Goal: Task Accomplishment & Management: Manage account settings

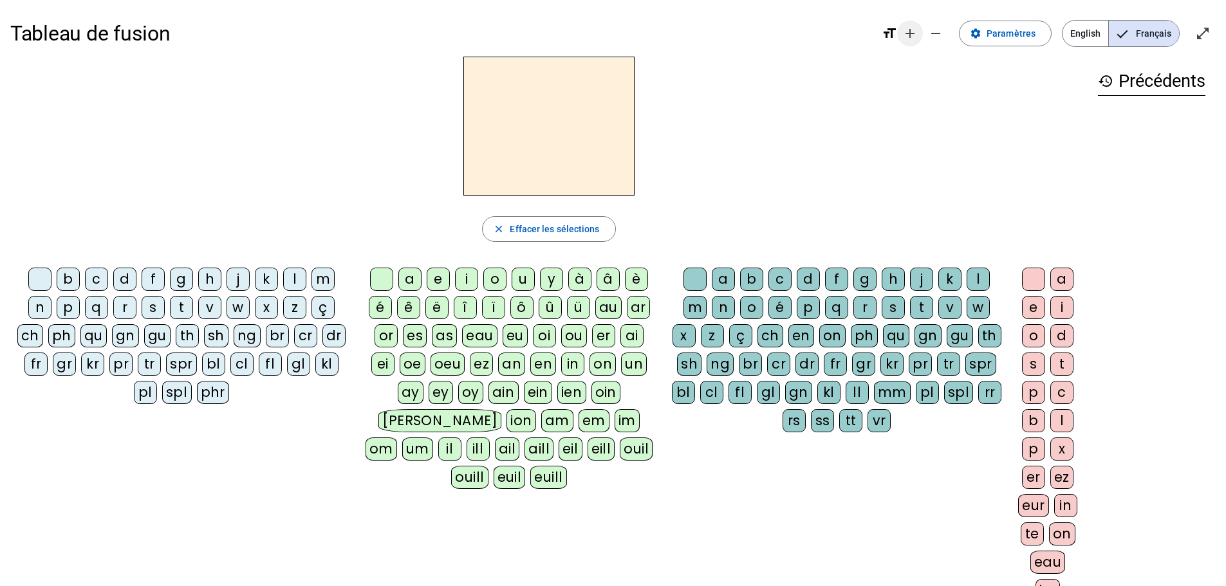
click at [917, 32] on mat-icon "add" at bounding box center [909, 33] width 15 height 15
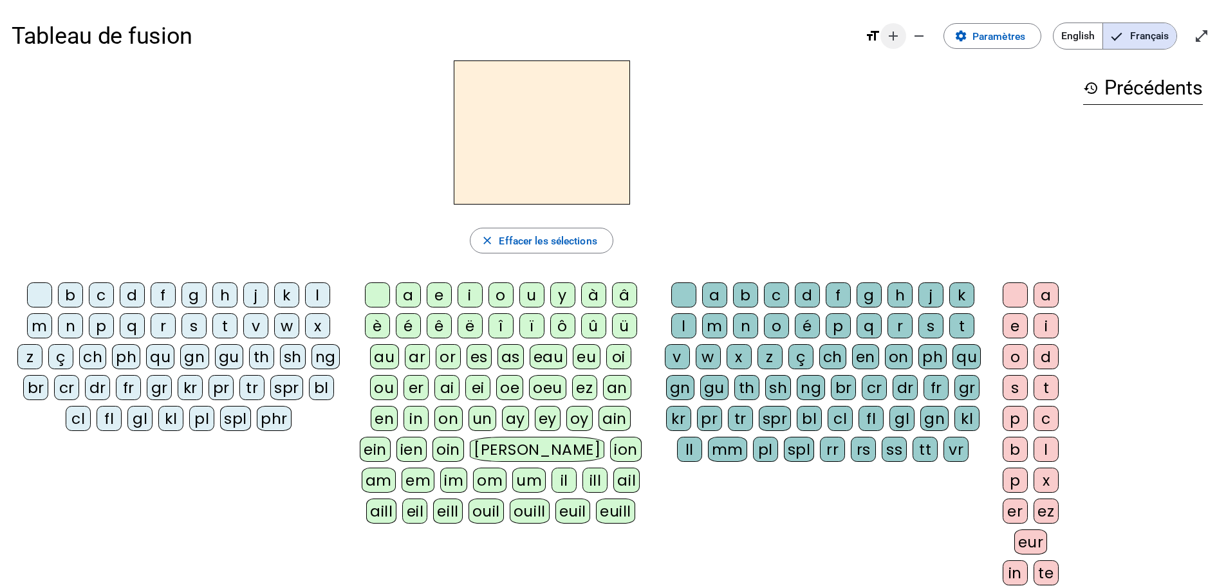
click at [917, 32] on mat-icon "remove" at bounding box center [918, 35] width 15 height 15
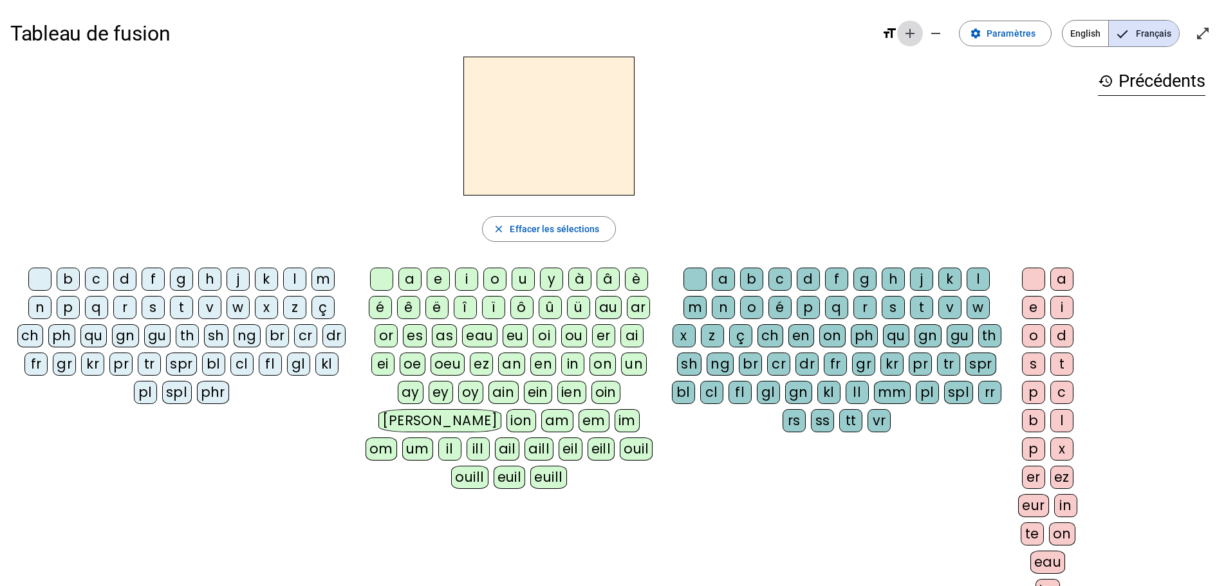
click at [917, 32] on mat-icon "add" at bounding box center [909, 33] width 15 height 15
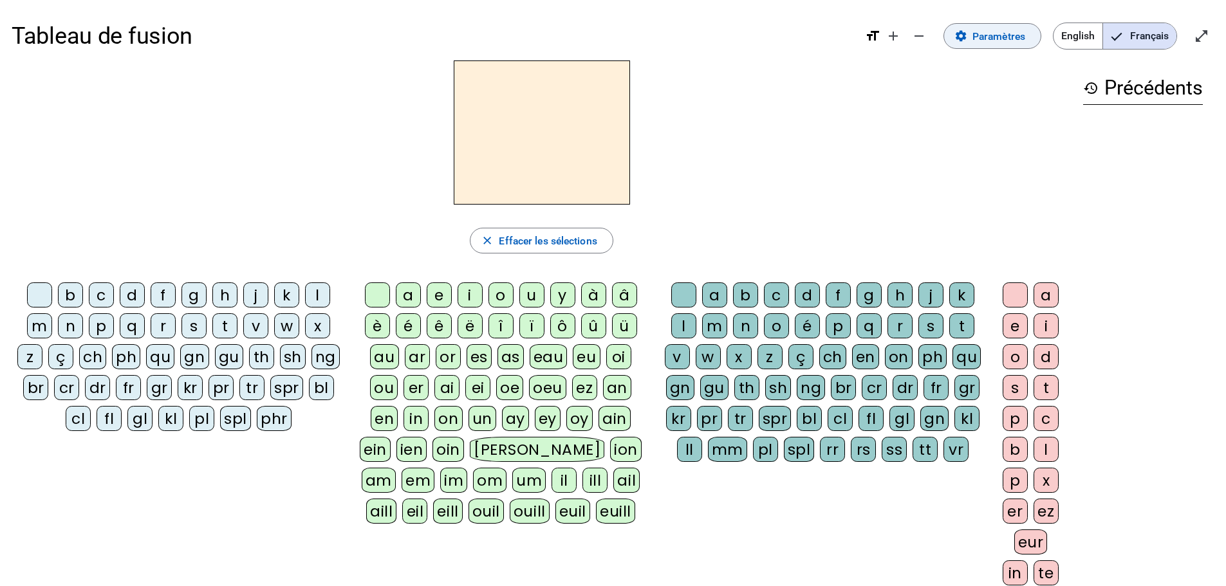
click at [982, 40] on span "Paramètres" at bounding box center [998, 36] width 53 height 17
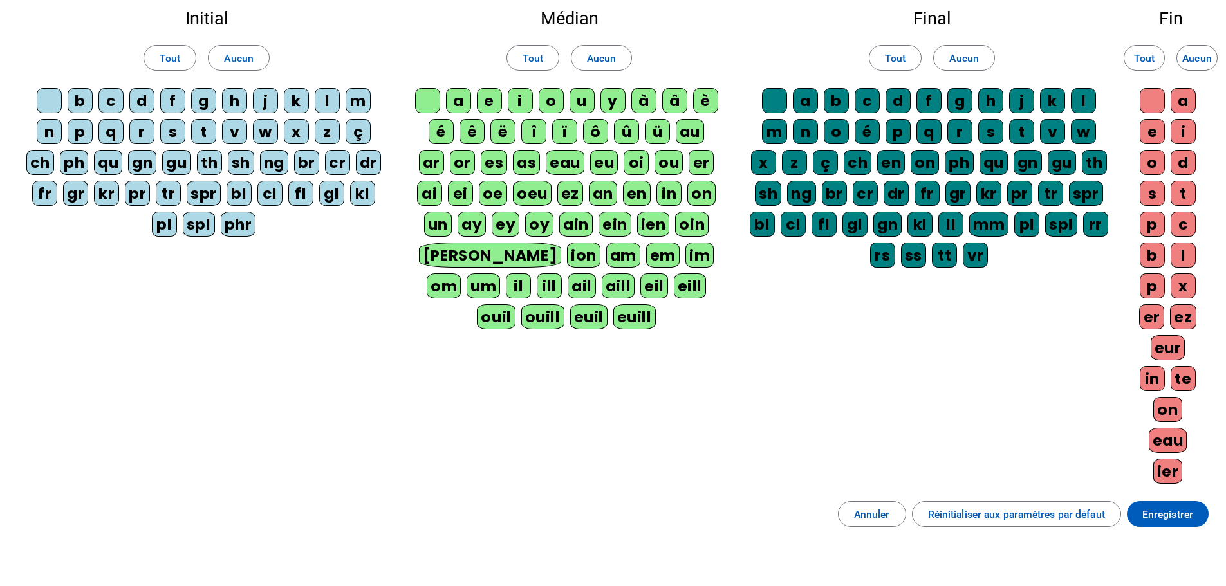
scroll to position [172, 0]
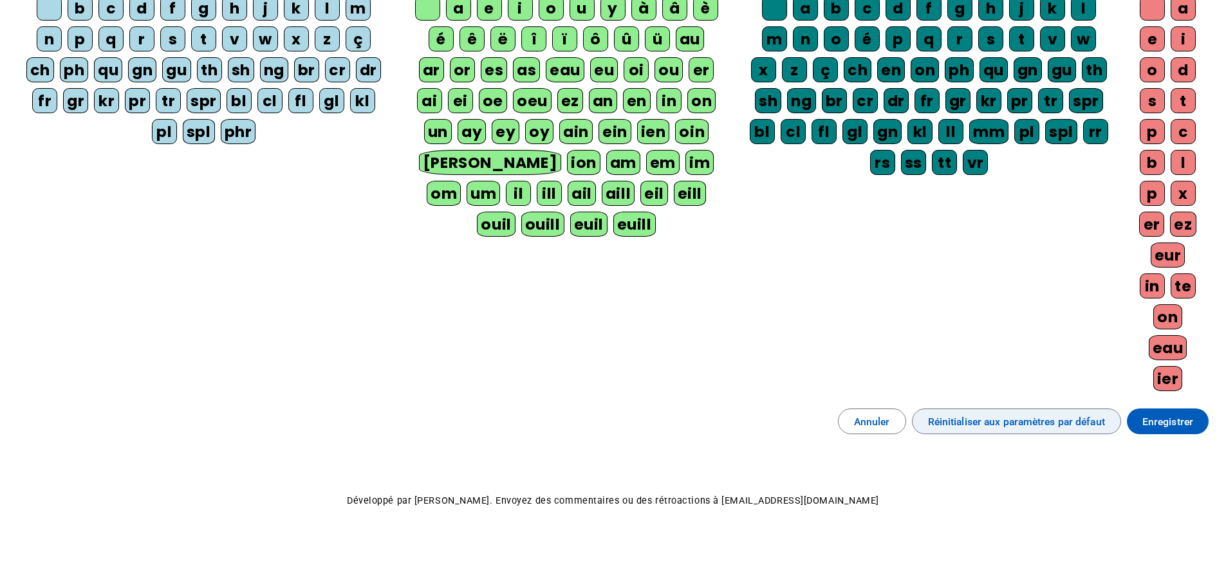
click at [962, 420] on span "Réinitialiser aux paramètres par défaut" at bounding box center [1016, 421] width 177 height 17
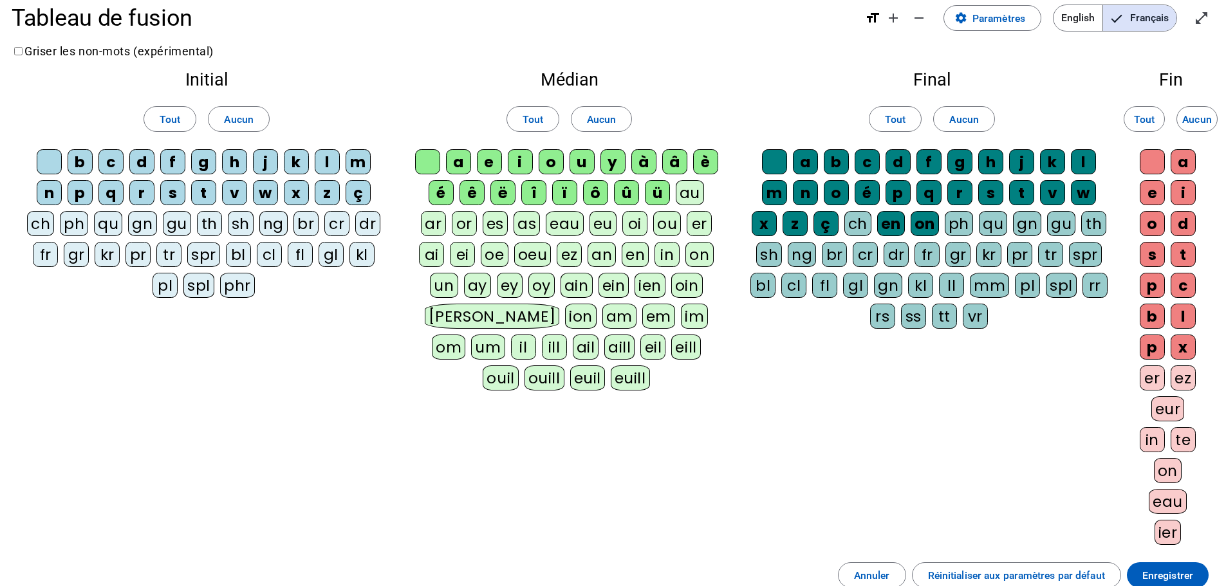
scroll to position [0, 0]
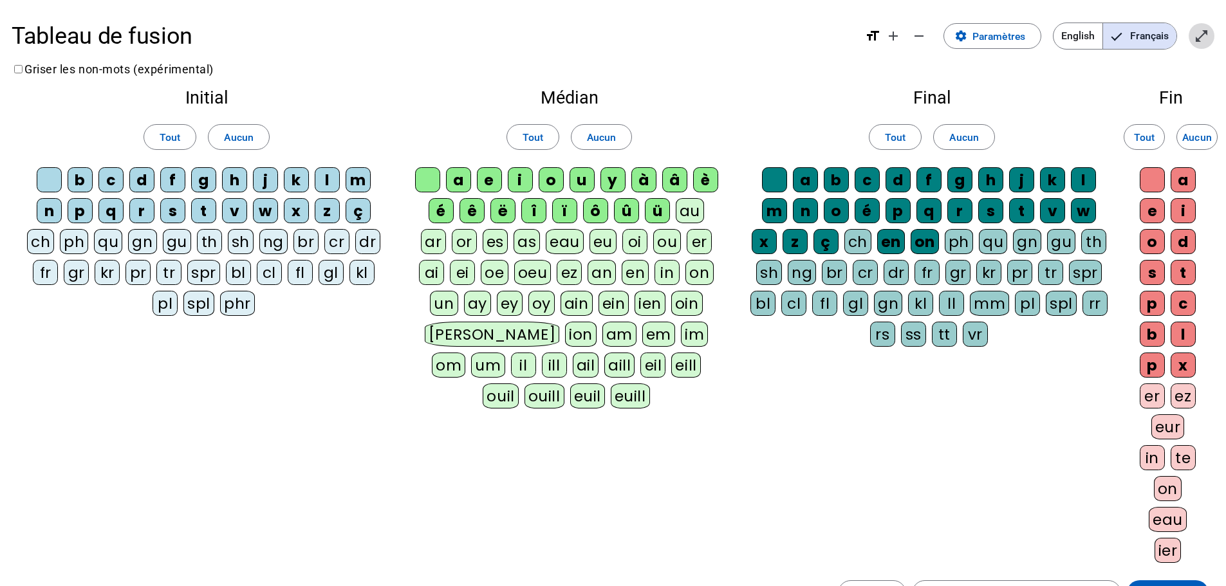
click at [1200, 39] on mat-icon "open_in_full" at bounding box center [1201, 35] width 15 height 15
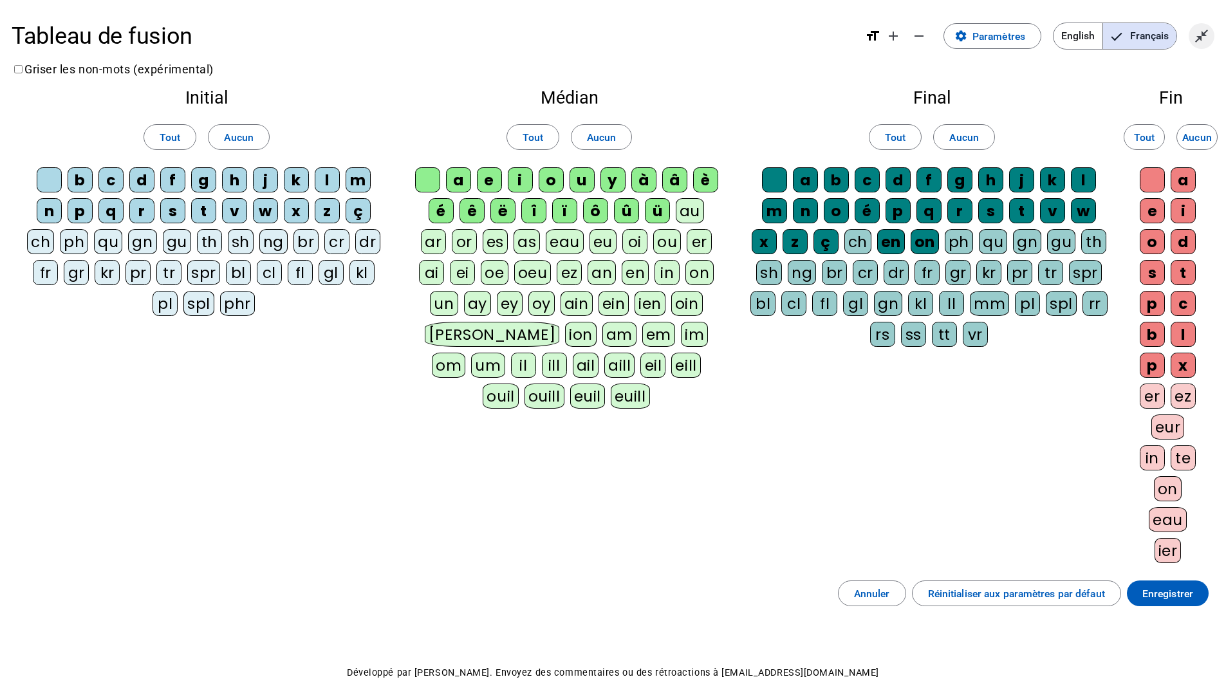
click at [1201, 37] on mat-icon "close_fullscreen" at bounding box center [1201, 35] width 15 height 15
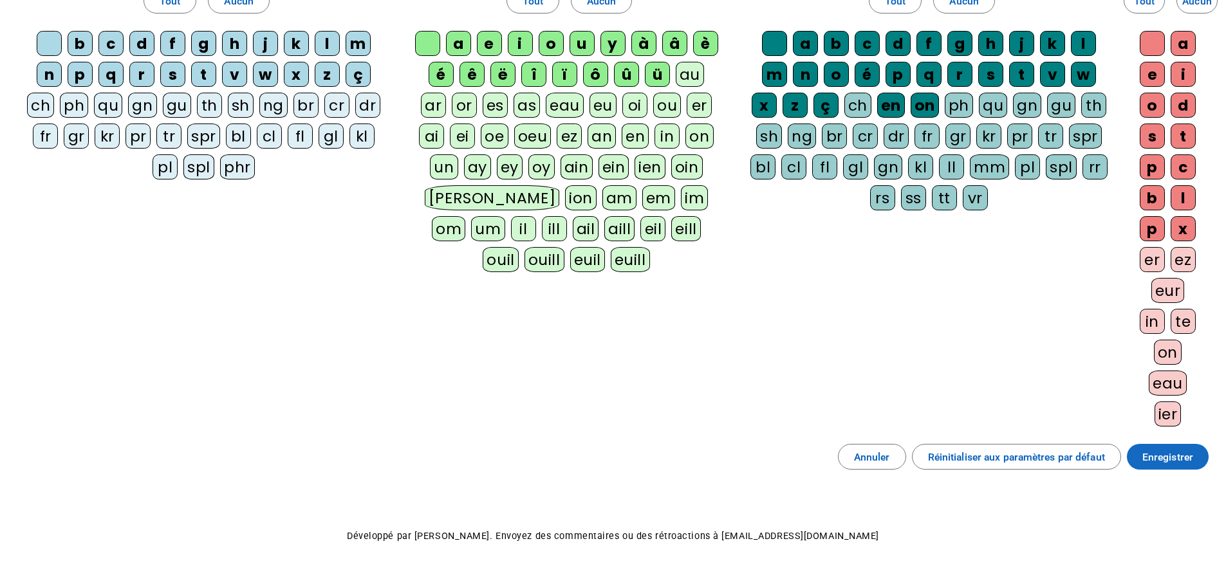
click at [1167, 462] on span "Enregistrer" at bounding box center [1167, 457] width 51 height 17
